Goal: Information Seeking & Learning: Learn about a topic

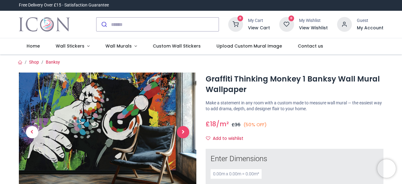
click at [182, 135] on span "Next" at bounding box center [183, 132] width 12 height 12
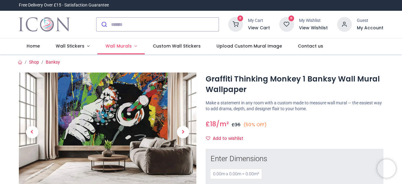
click at [122, 46] on span "Wall Murals" at bounding box center [118, 46] width 26 height 6
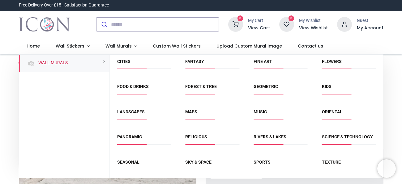
scroll to position [26, 0]
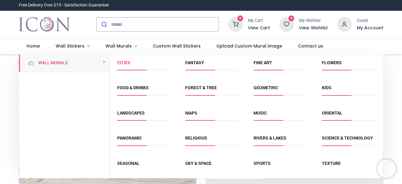
click at [124, 63] on link "Cities" at bounding box center [123, 62] width 13 height 5
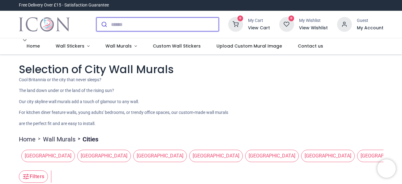
click at [145, 22] on input "search" at bounding box center [165, 25] width 108 height 14
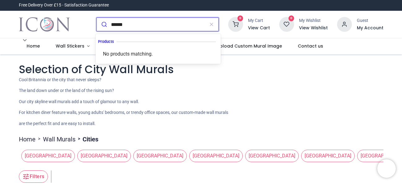
type input "******"
click at [96, 18] on button "submit" at bounding box center [103, 25] width 15 height 14
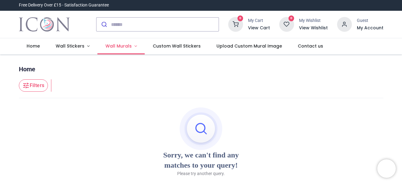
click at [112, 42] on link "Wall Murals" at bounding box center [120, 46] width 47 height 16
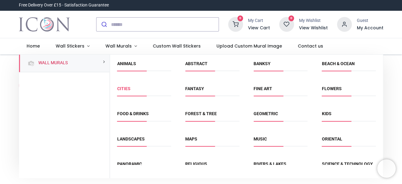
click at [126, 90] on link "Cities" at bounding box center [123, 88] width 13 height 5
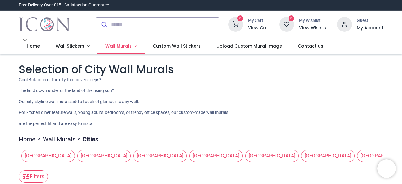
click at [113, 47] on span "Wall Murals" at bounding box center [118, 46] width 26 height 6
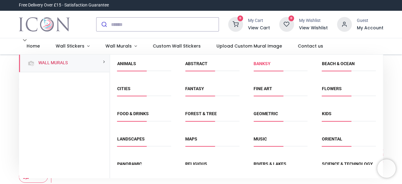
click at [255, 64] on link "Banksy" at bounding box center [261, 63] width 17 height 5
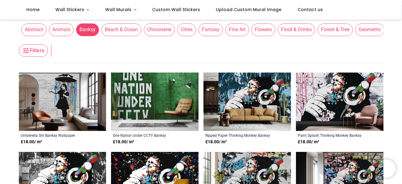
scroll to position [9, 0]
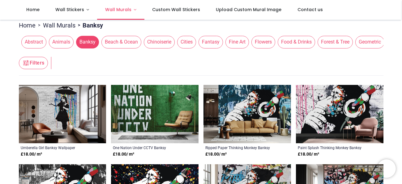
click at [126, 11] on span "Wall Murals" at bounding box center [118, 9] width 26 height 6
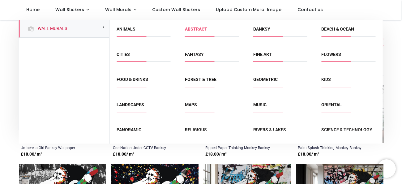
click at [197, 29] on link "Abstract" at bounding box center [196, 29] width 22 height 5
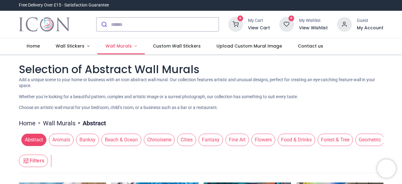
click at [128, 45] on span "Wall Murals" at bounding box center [118, 46] width 26 height 6
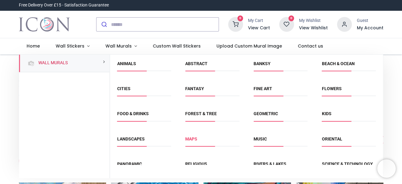
click at [191, 140] on link "Maps" at bounding box center [191, 139] width 12 height 5
